Goal: Find contact information: Find contact information

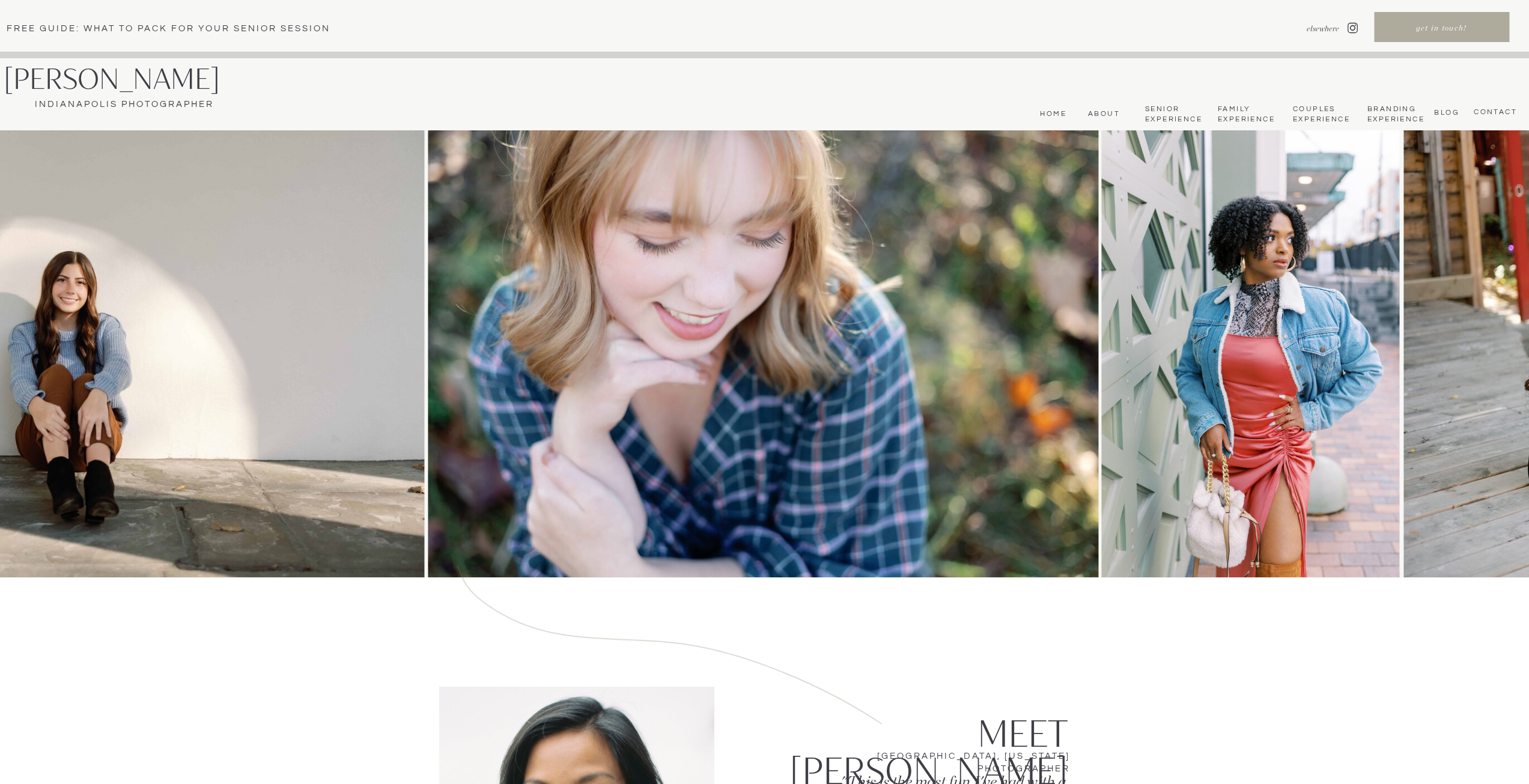
click at [1159, 119] on nav "Senior Experience" at bounding box center [1173, 114] width 56 height 20
click at [1169, 112] on nav "Senior Experience" at bounding box center [1173, 114] width 56 height 20
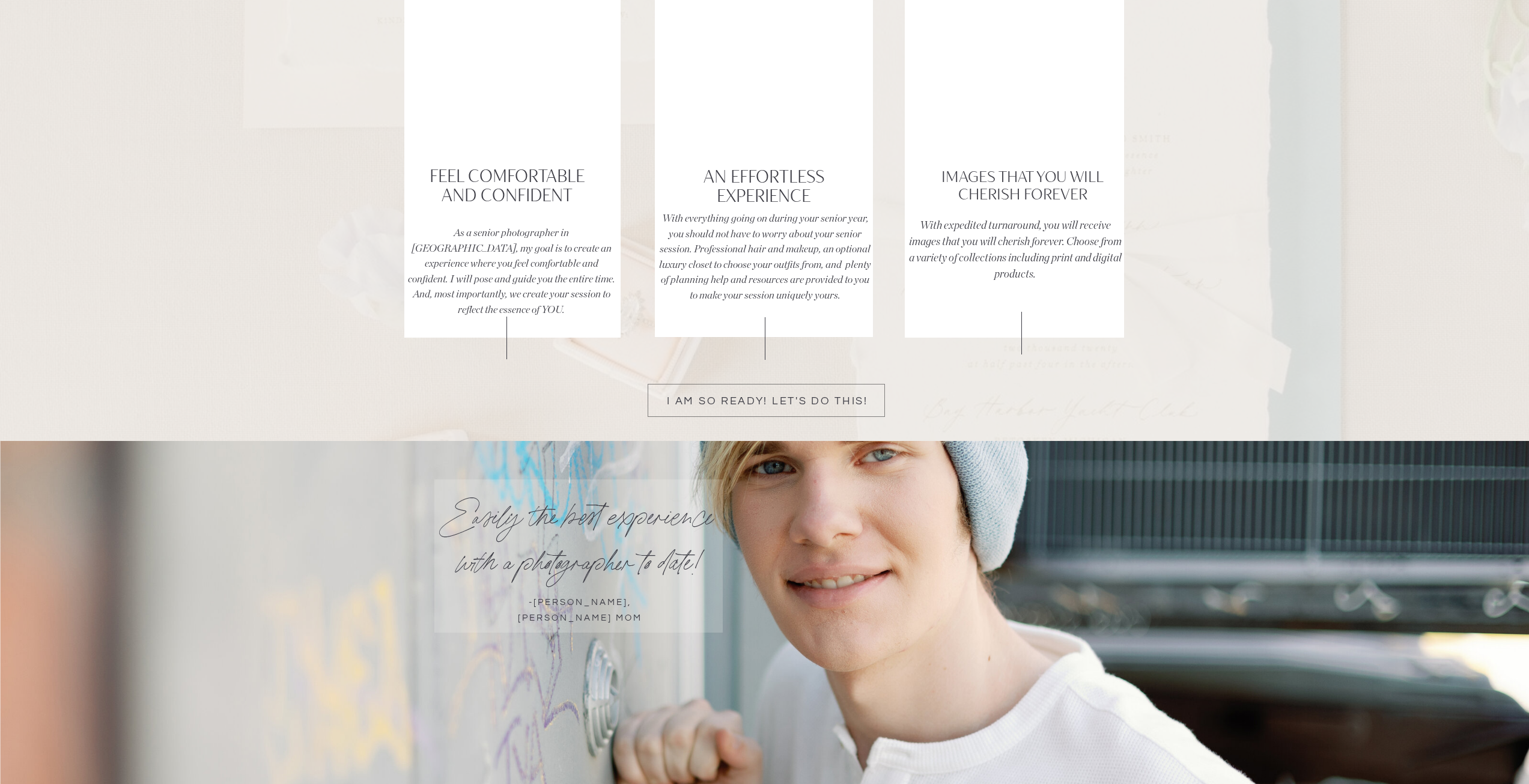
scroll to position [2342, 0]
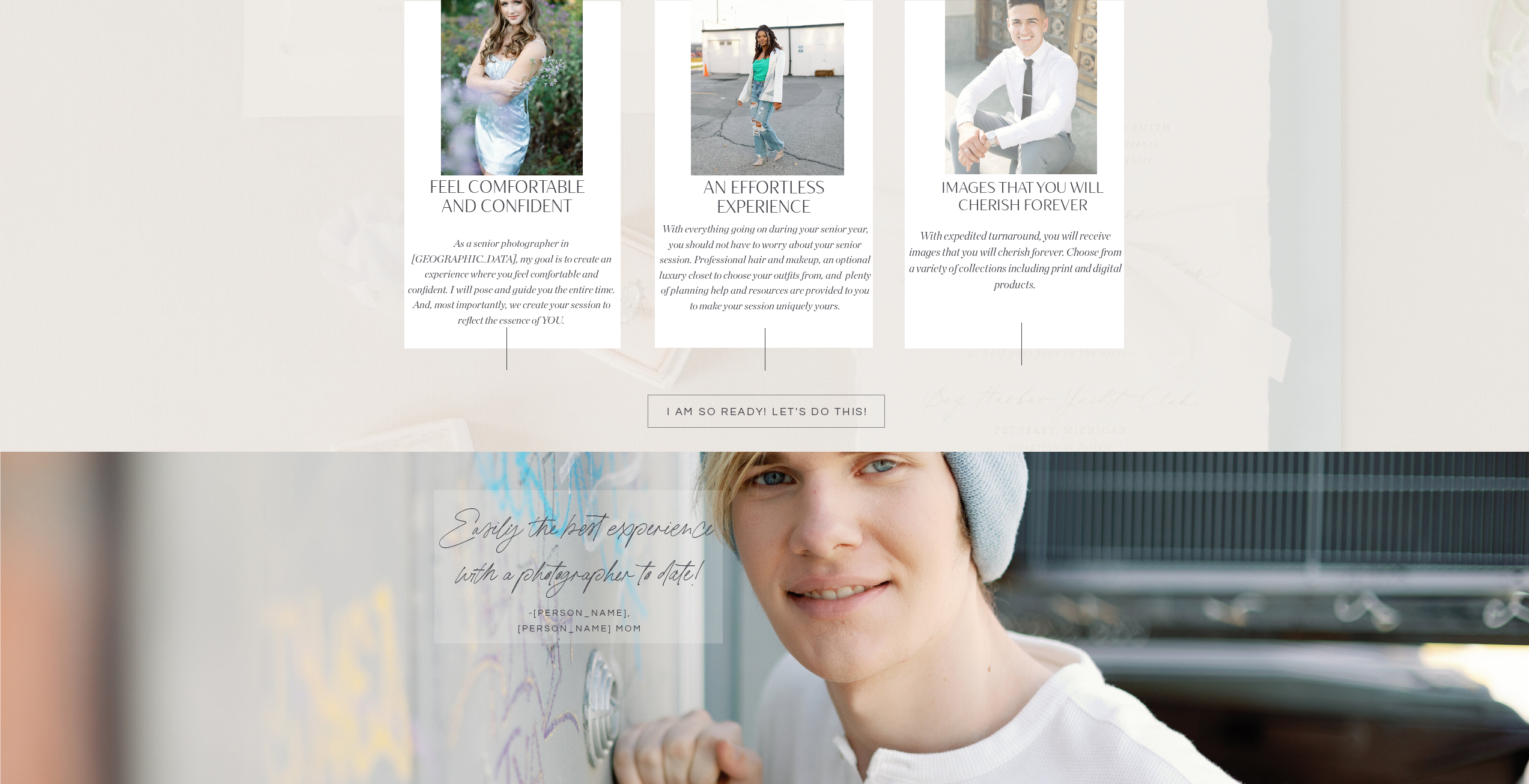
click at [1051, 155] on div at bounding box center [1021, 67] width 152 height 214
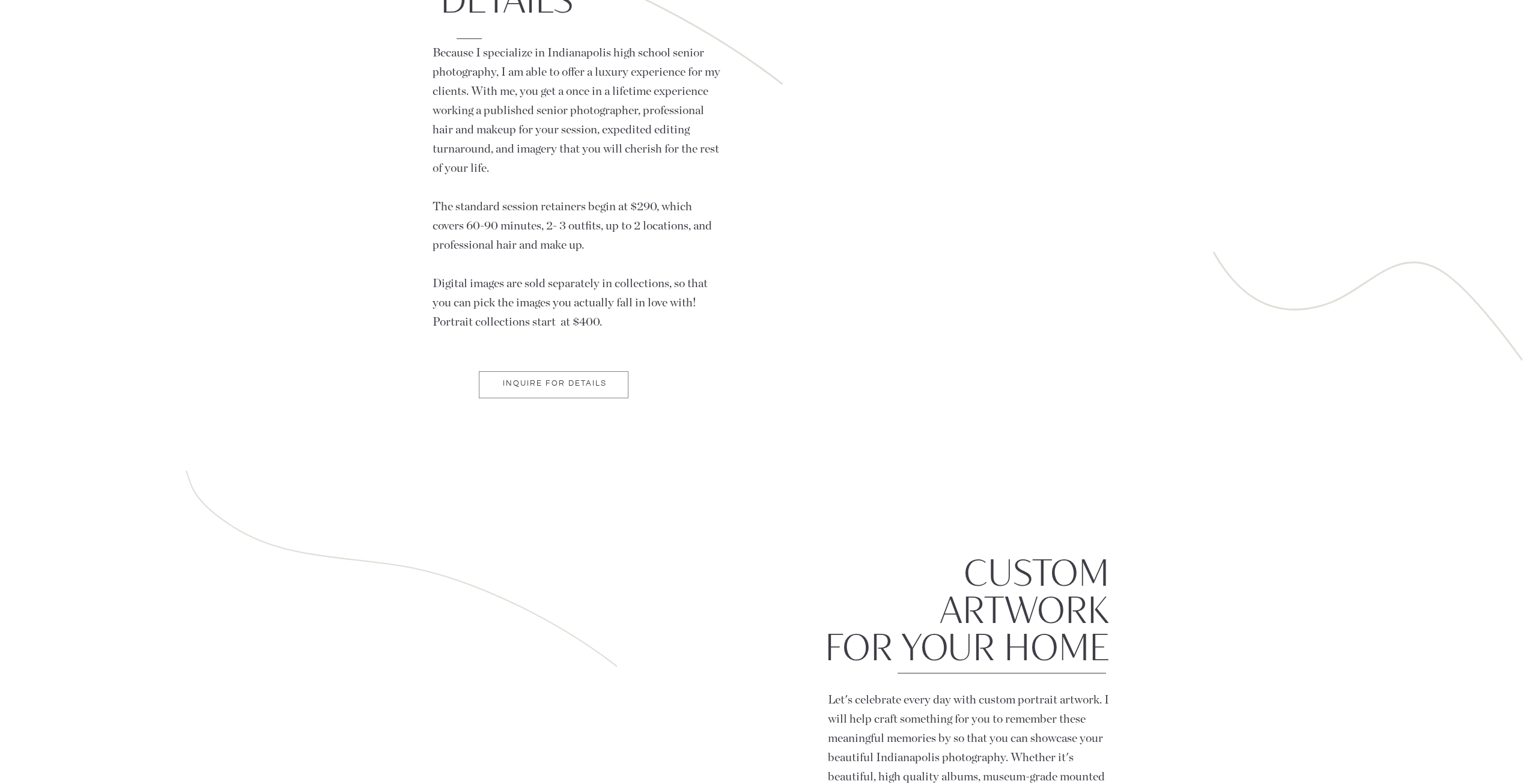
scroll to position [6787, 0]
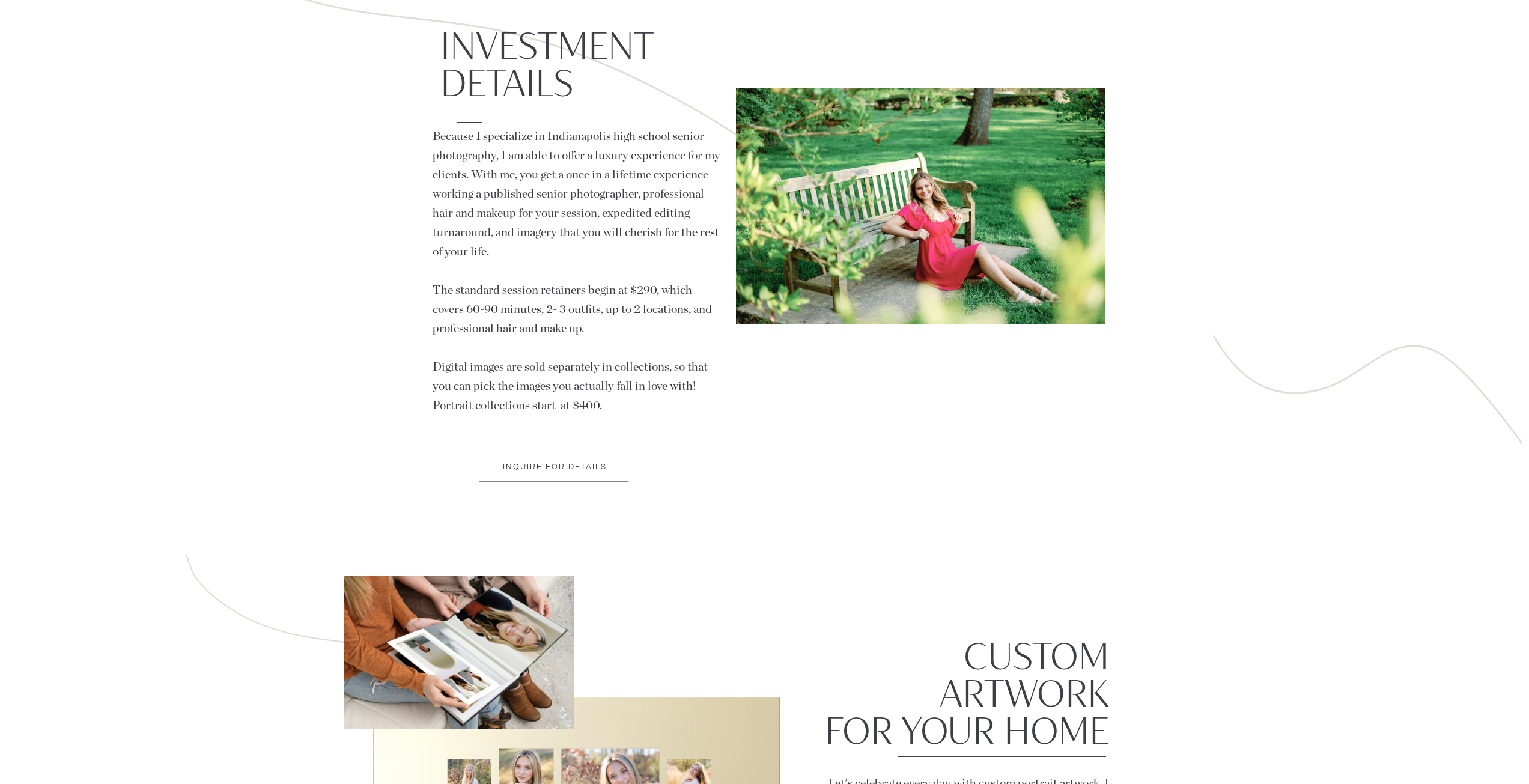
click at [592, 468] on p "Inquire for Details" at bounding box center [554, 468] width 146 height 10
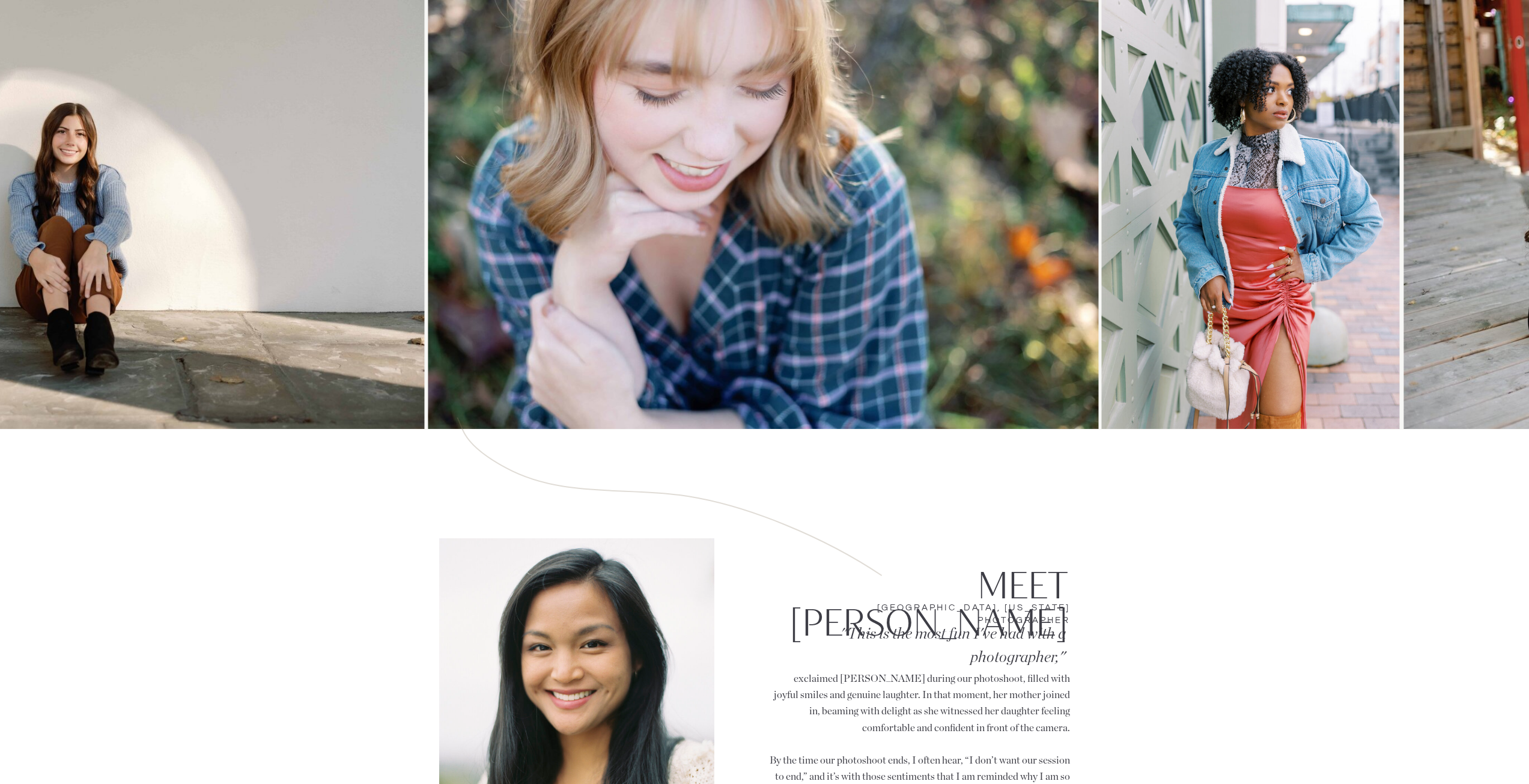
scroll to position [0, 0]
